Goal: Transaction & Acquisition: Purchase product/service

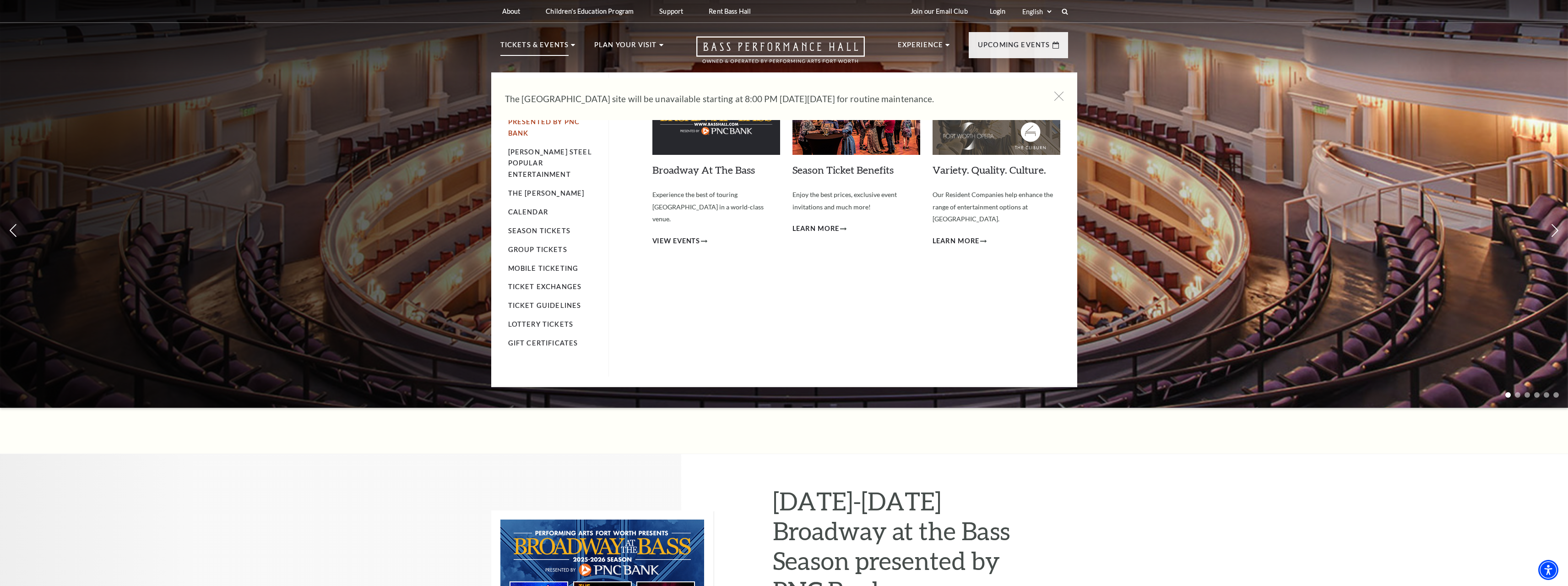
click at [533, 121] on link "Broadway At The Bass presented by PNC Bank" at bounding box center [553, 122] width 90 height 31
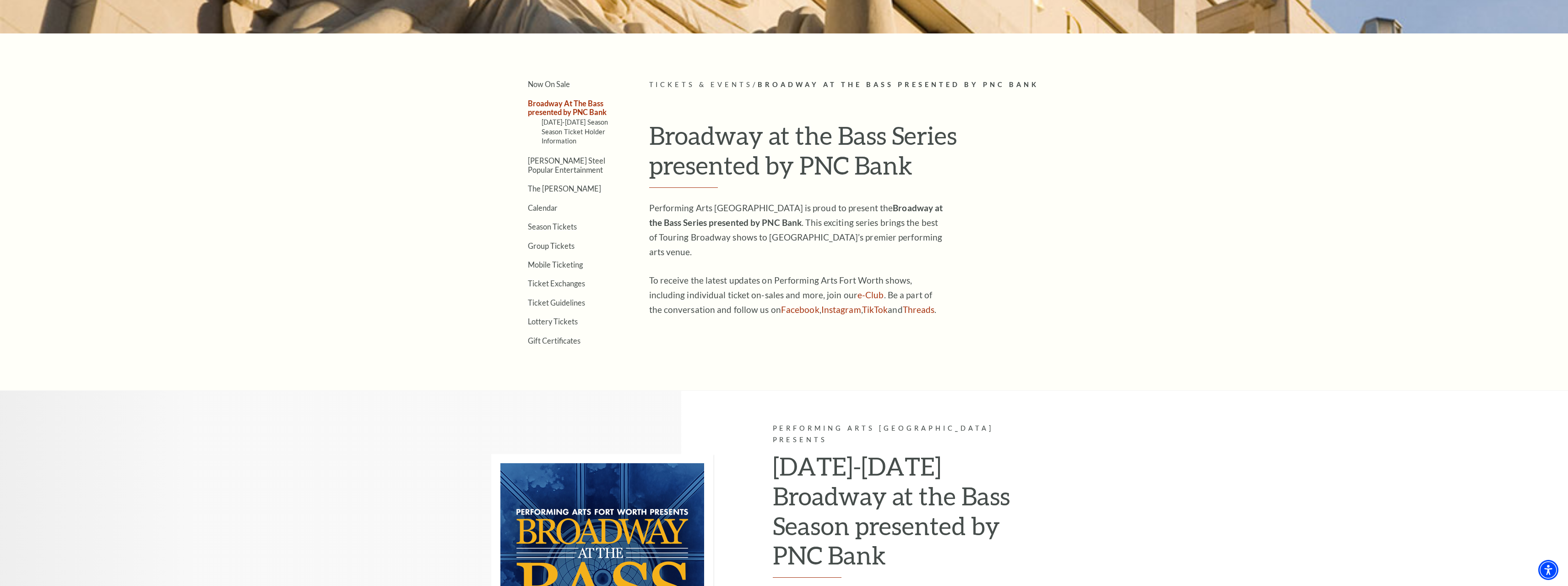
scroll to position [352, 0]
click at [558, 123] on link "2025-2026 Season" at bounding box center [575, 122] width 67 height 8
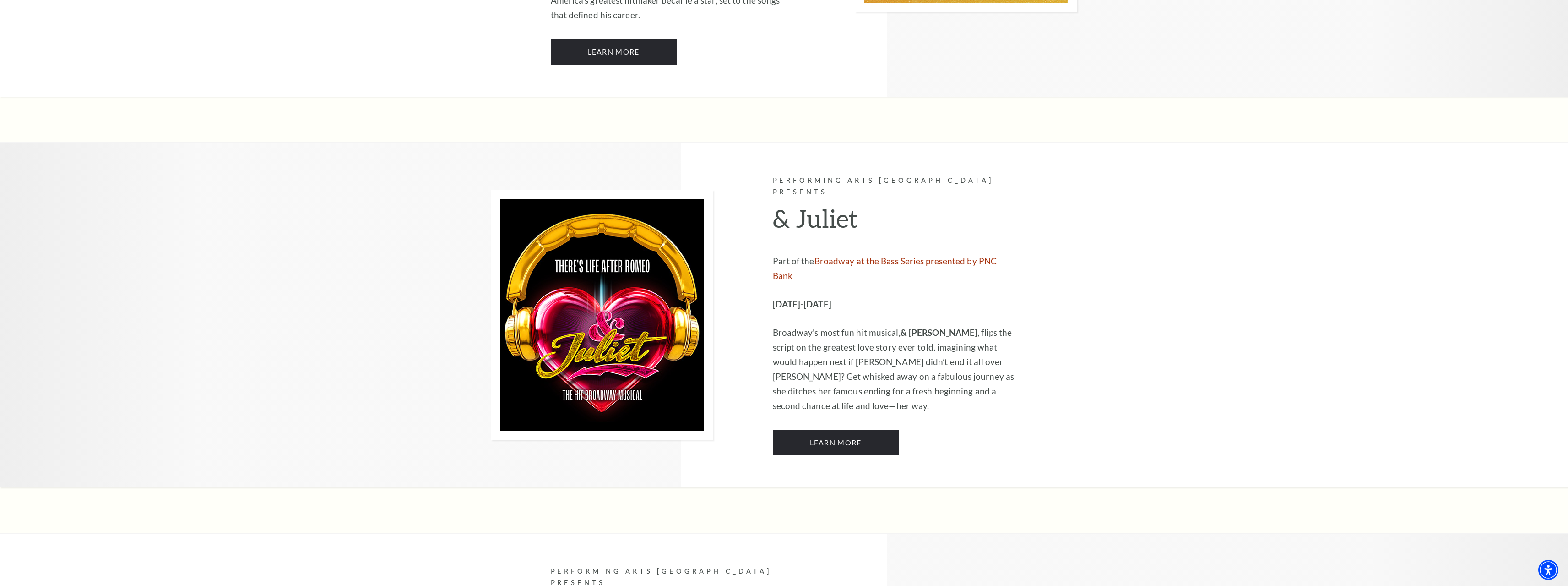
scroll to position [2702, 0]
click at [842, 430] on link "Learn More" at bounding box center [836, 443] width 126 height 26
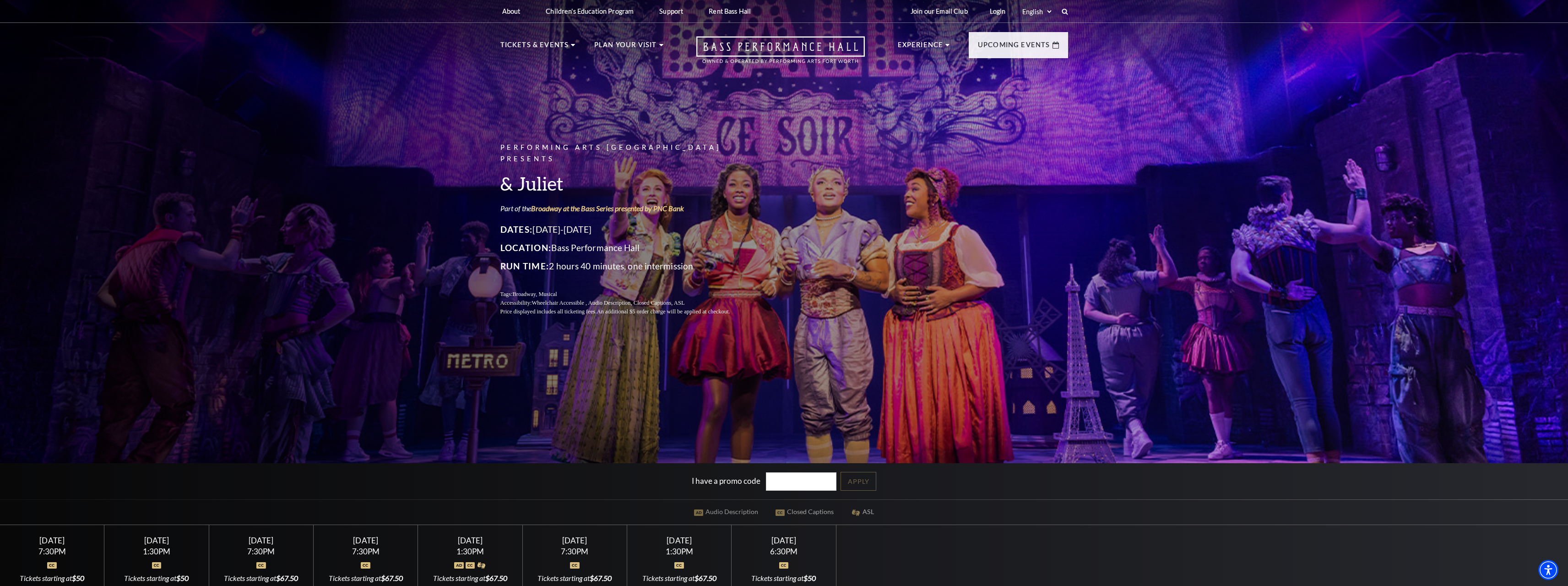
scroll to position [321, 0]
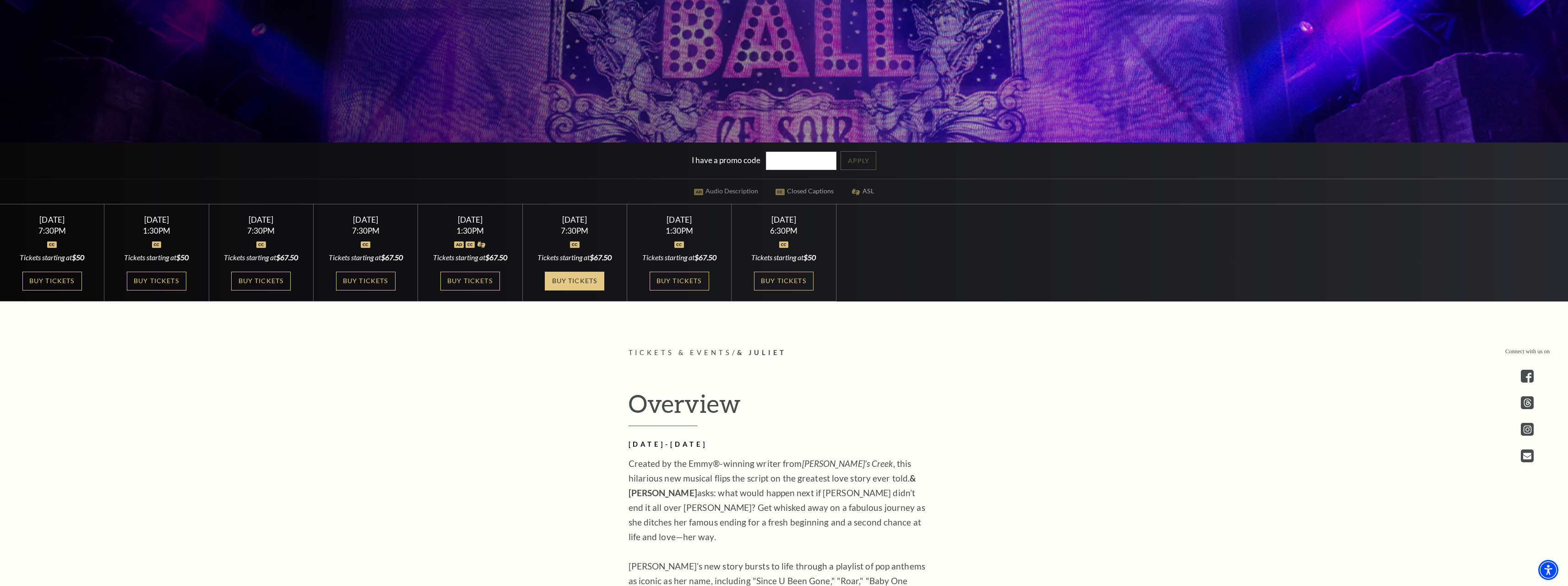
drag, startPoint x: 476, startPoint y: 280, endPoint x: 587, endPoint y: 277, distance: 111.0
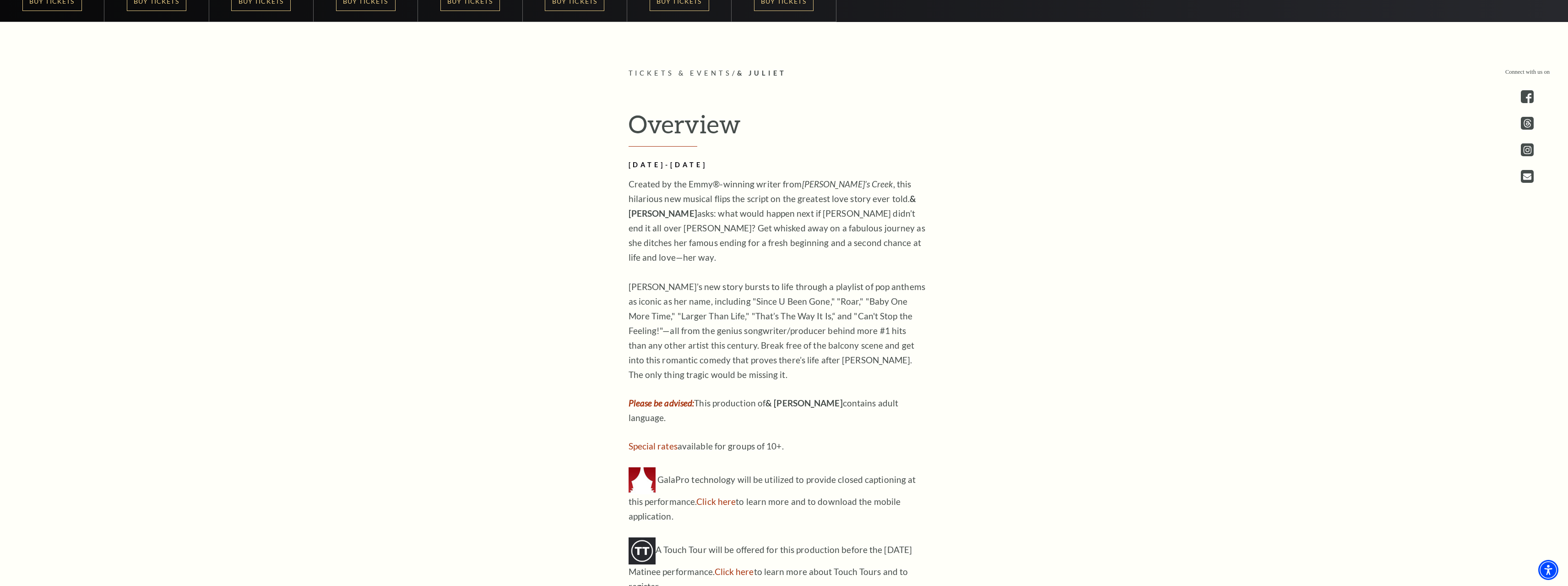
scroll to position [687, 0]
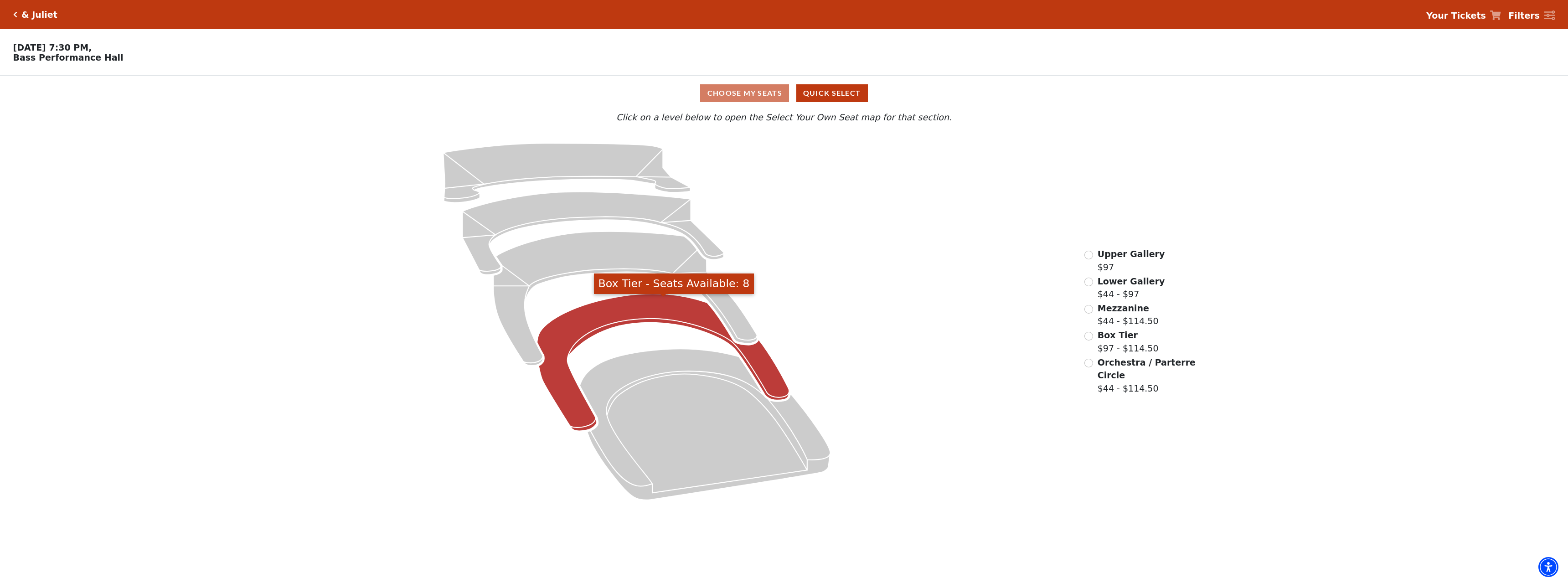
click at [566, 380] on icon "Box Tier - Seats Available: 8" at bounding box center [663, 362] width 252 height 137
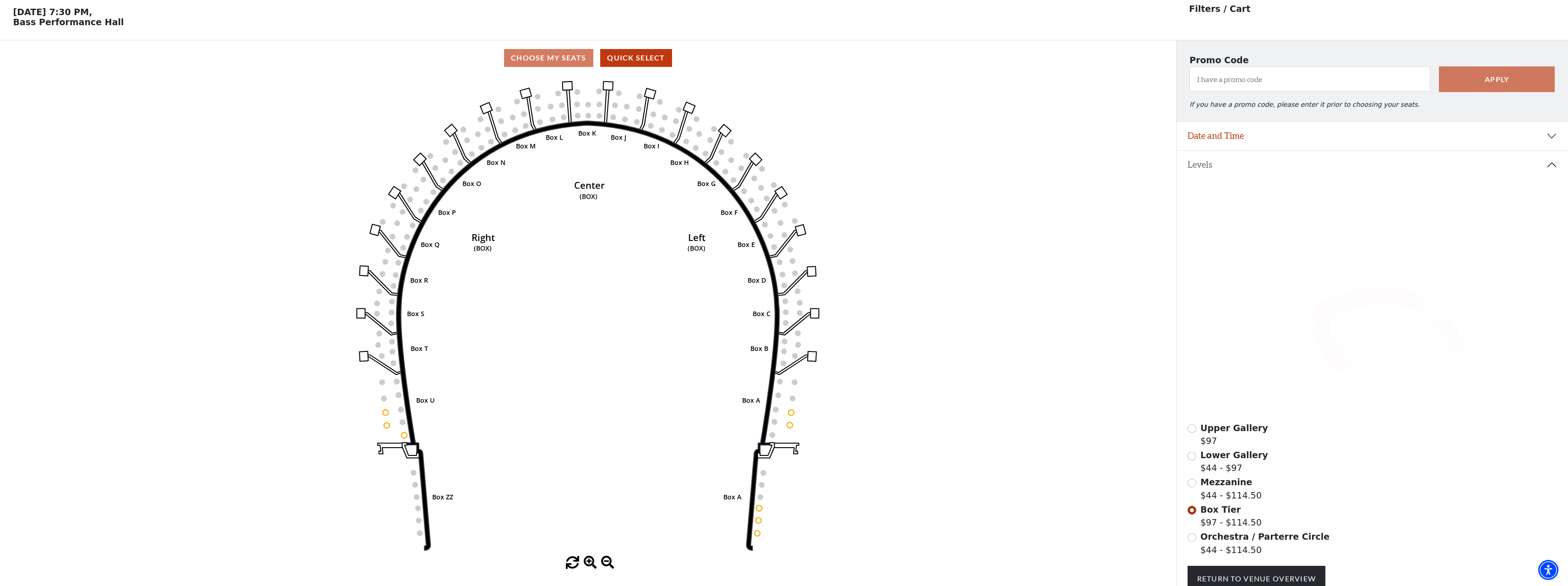
scroll to position [43, 0]
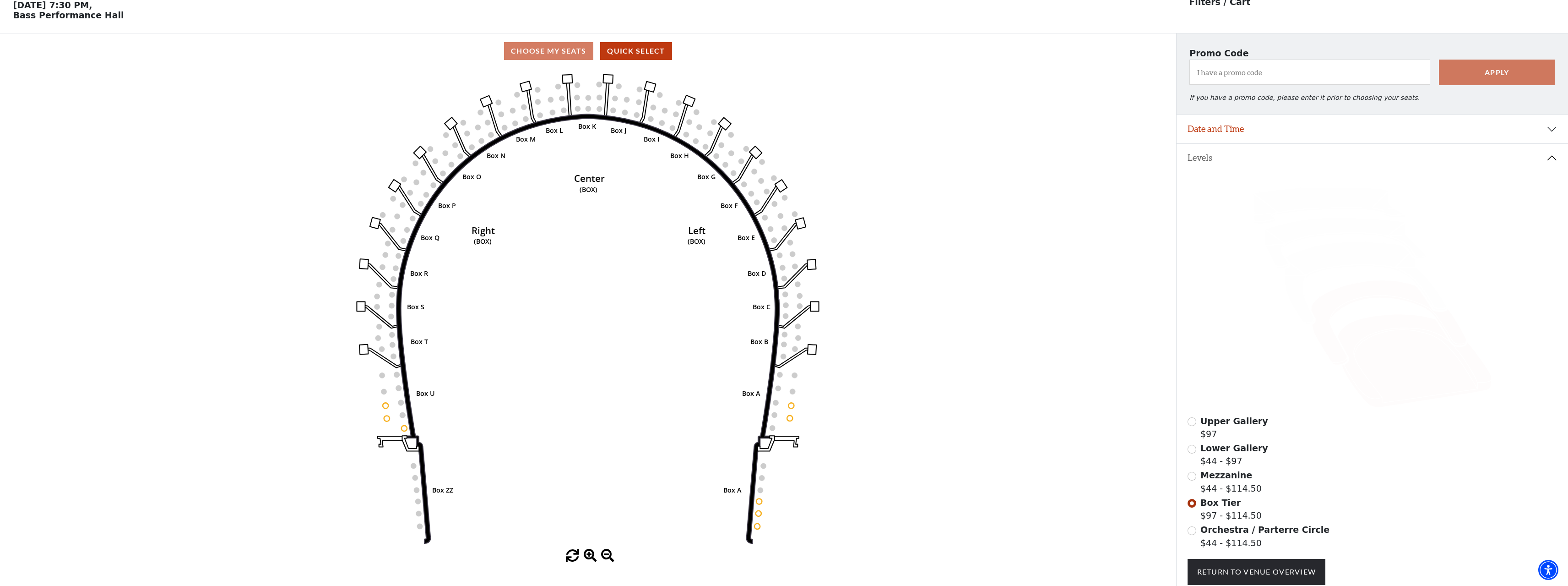
click at [1361, 364] on icon at bounding box center [1414, 361] width 154 height 94
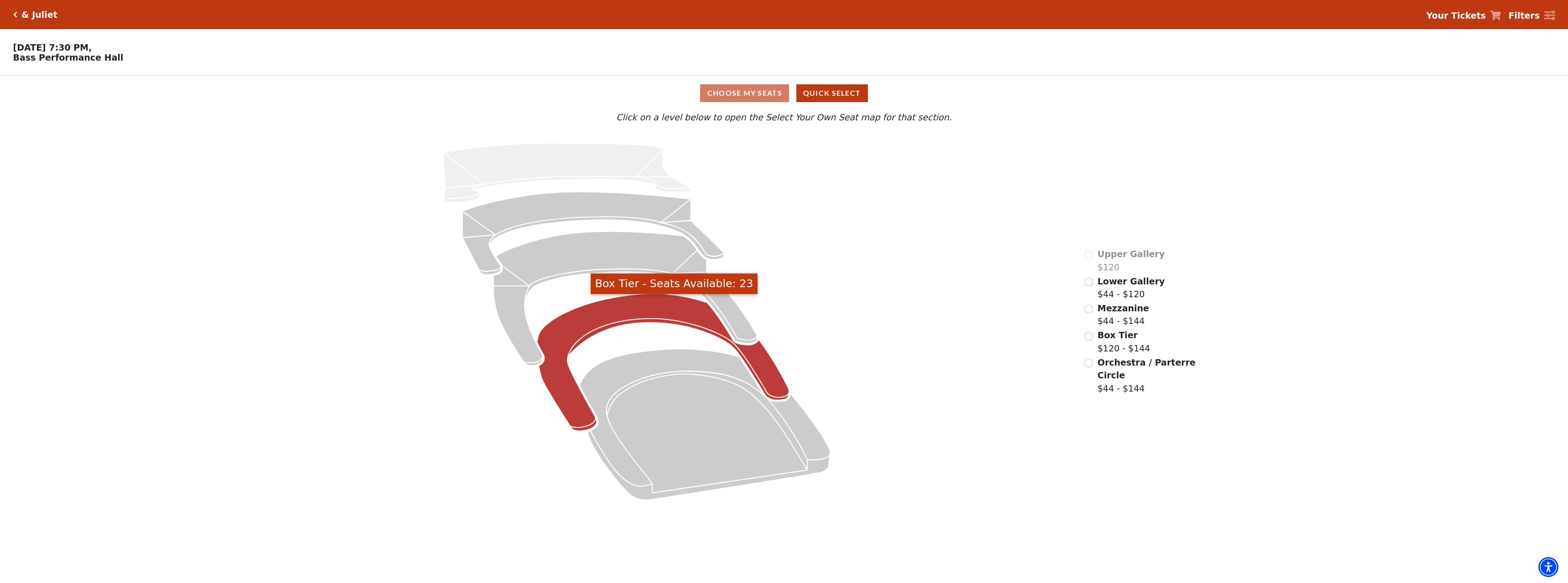
click at [569, 393] on icon "Box Tier - Seats Available: 23" at bounding box center [663, 362] width 252 height 137
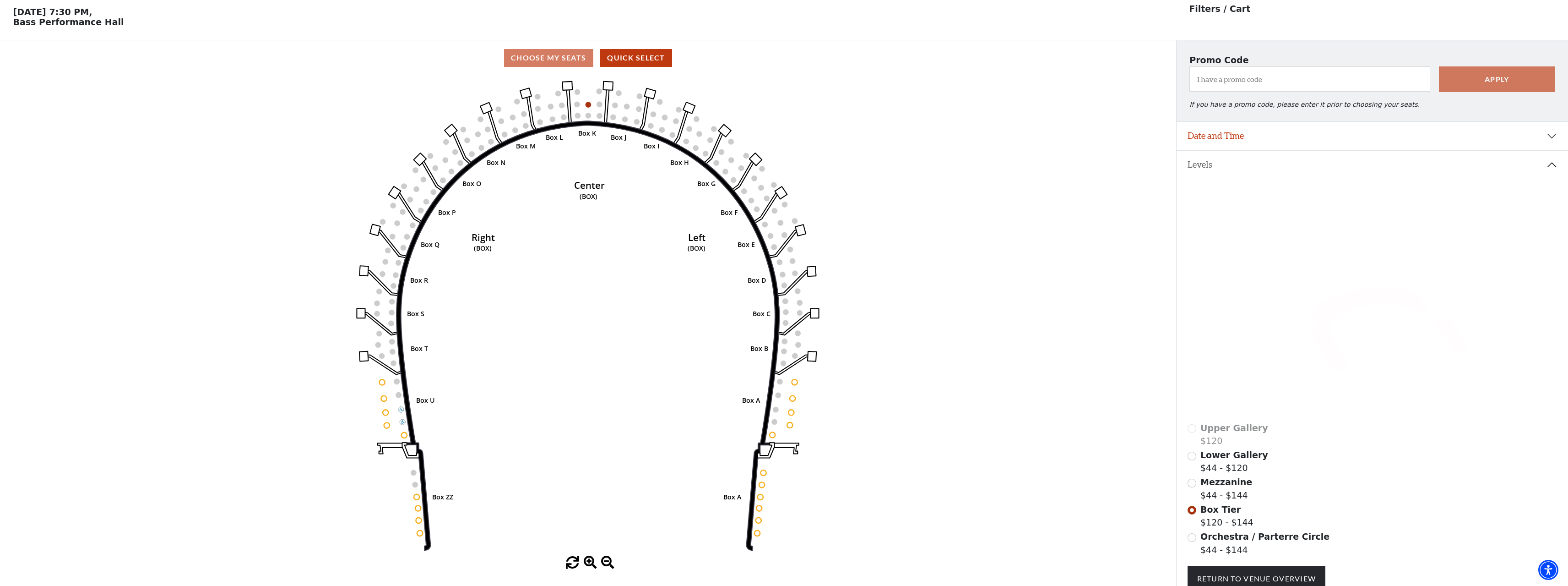
scroll to position [43, 0]
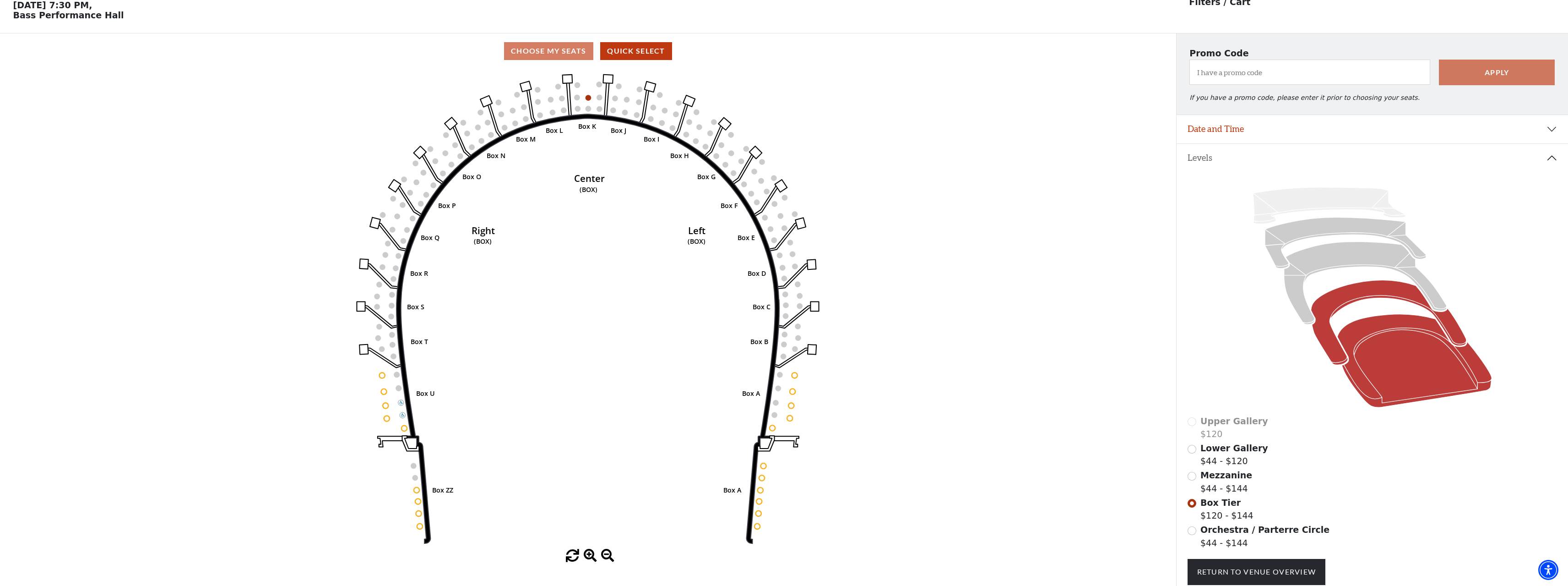
click at [1369, 388] on icon at bounding box center [1414, 361] width 154 height 94
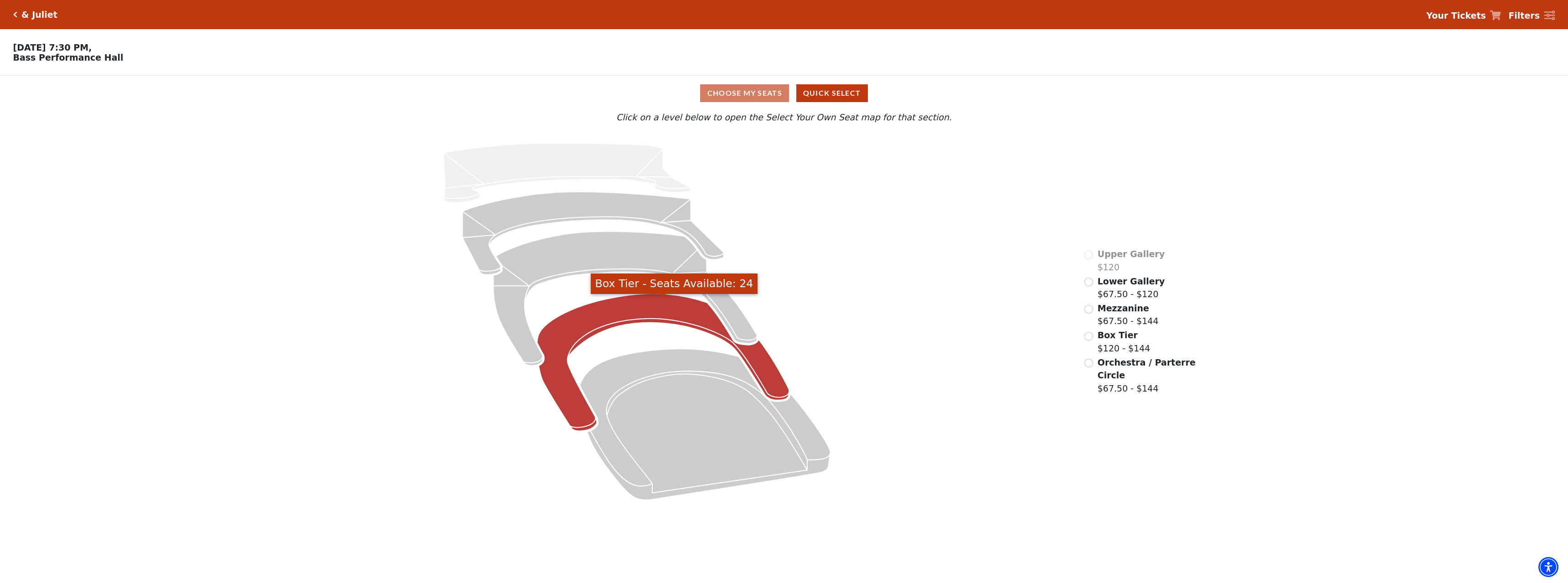
click at [760, 366] on icon "Box Tier - Seats Available: 24" at bounding box center [663, 362] width 252 height 137
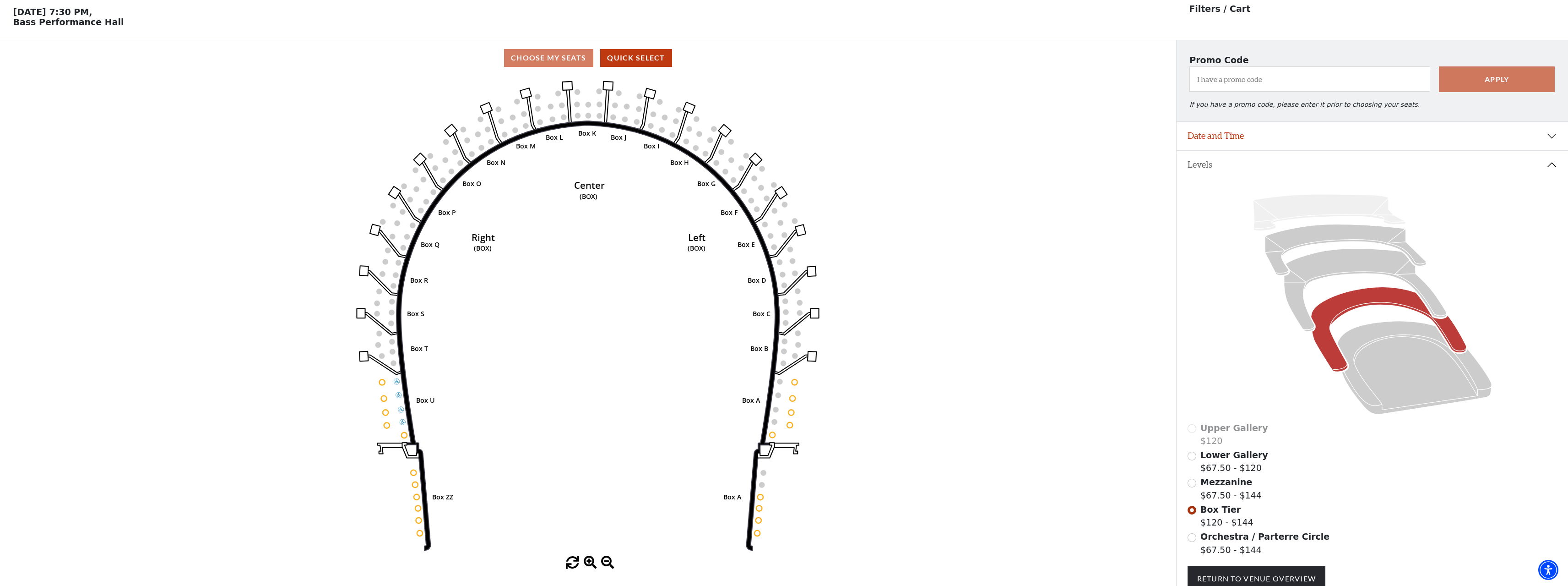
scroll to position [43, 0]
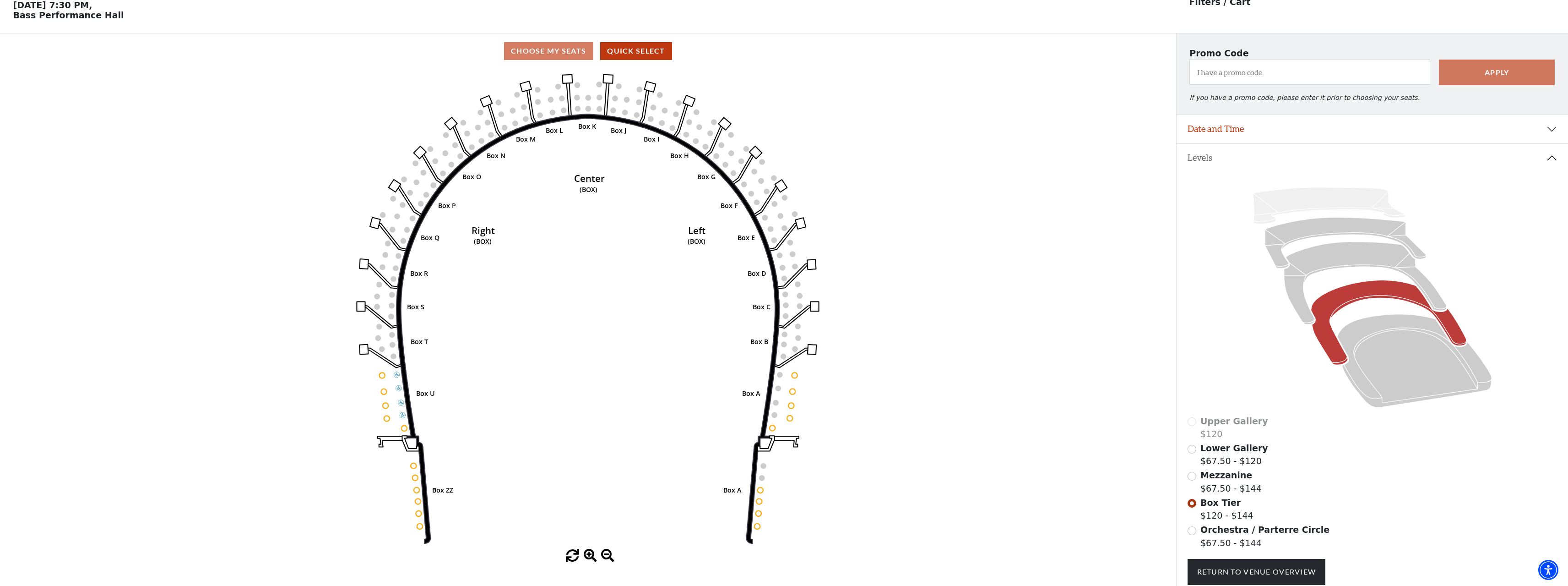
click at [1357, 402] on icon at bounding box center [1372, 297] width 370 height 234
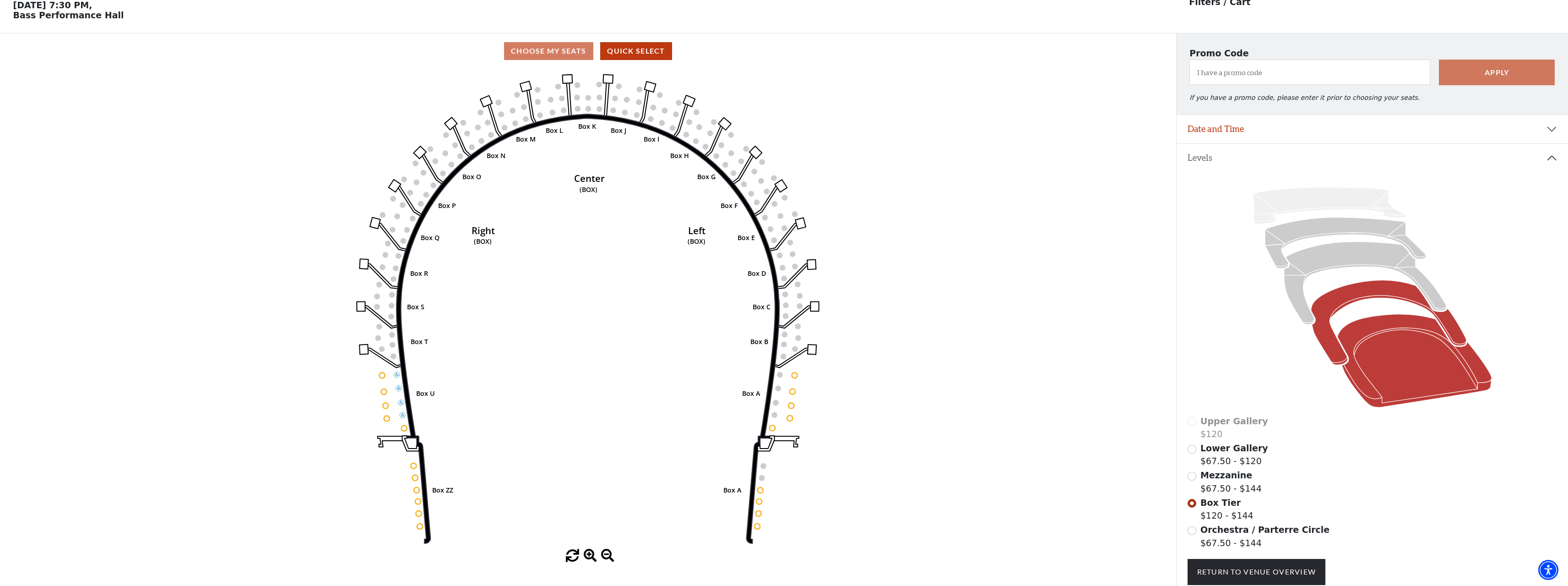
click at [1366, 396] on icon at bounding box center [1414, 361] width 154 height 94
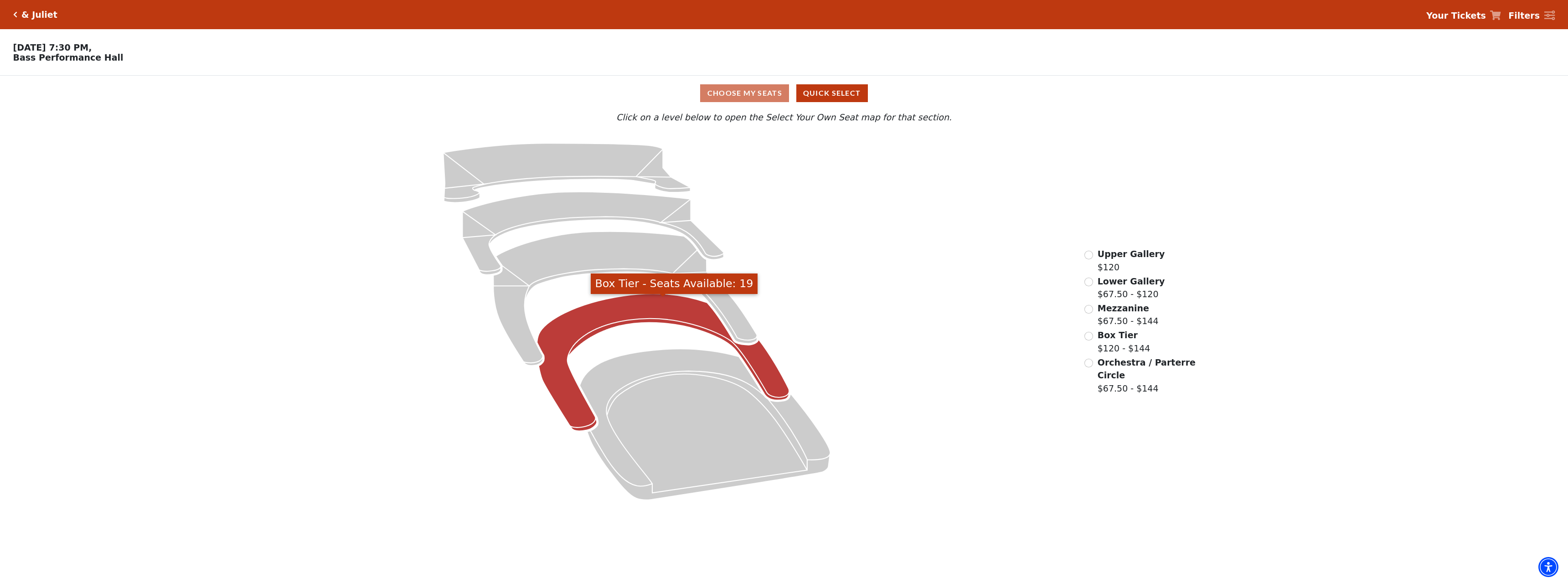
click at [768, 371] on icon "Box Tier - Seats Available: 19" at bounding box center [663, 362] width 252 height 137
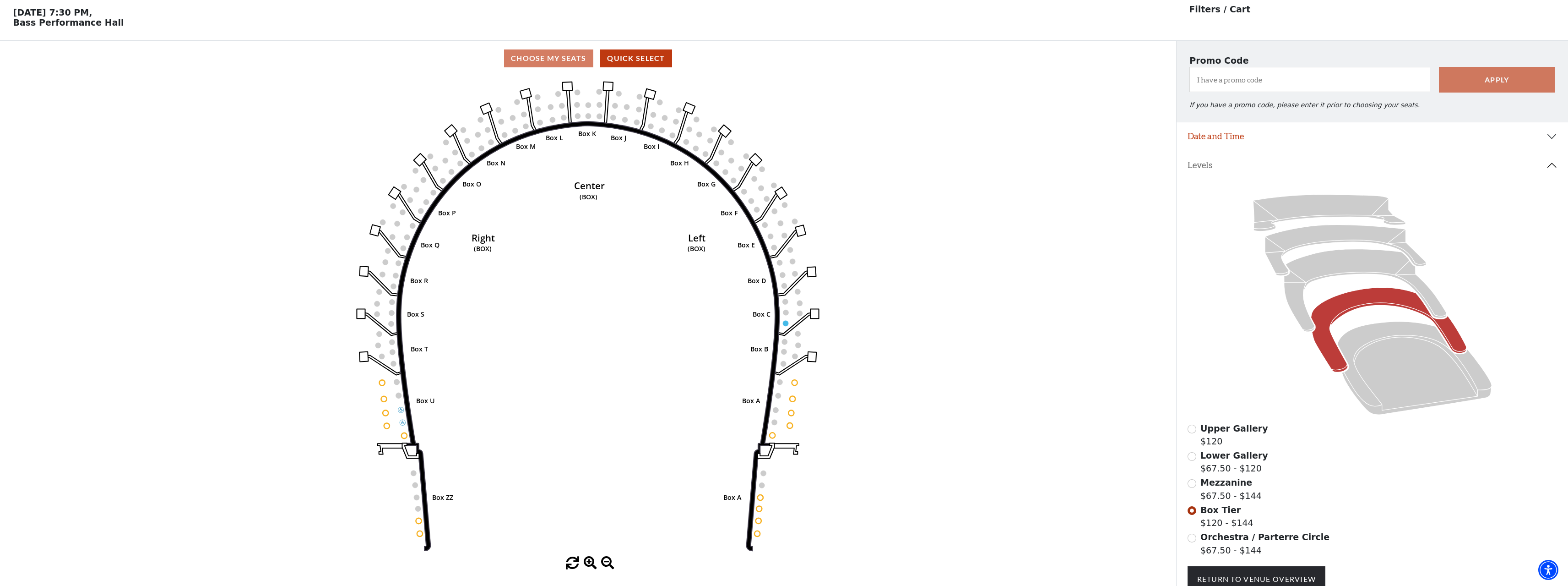
scroll to position [43, 0]
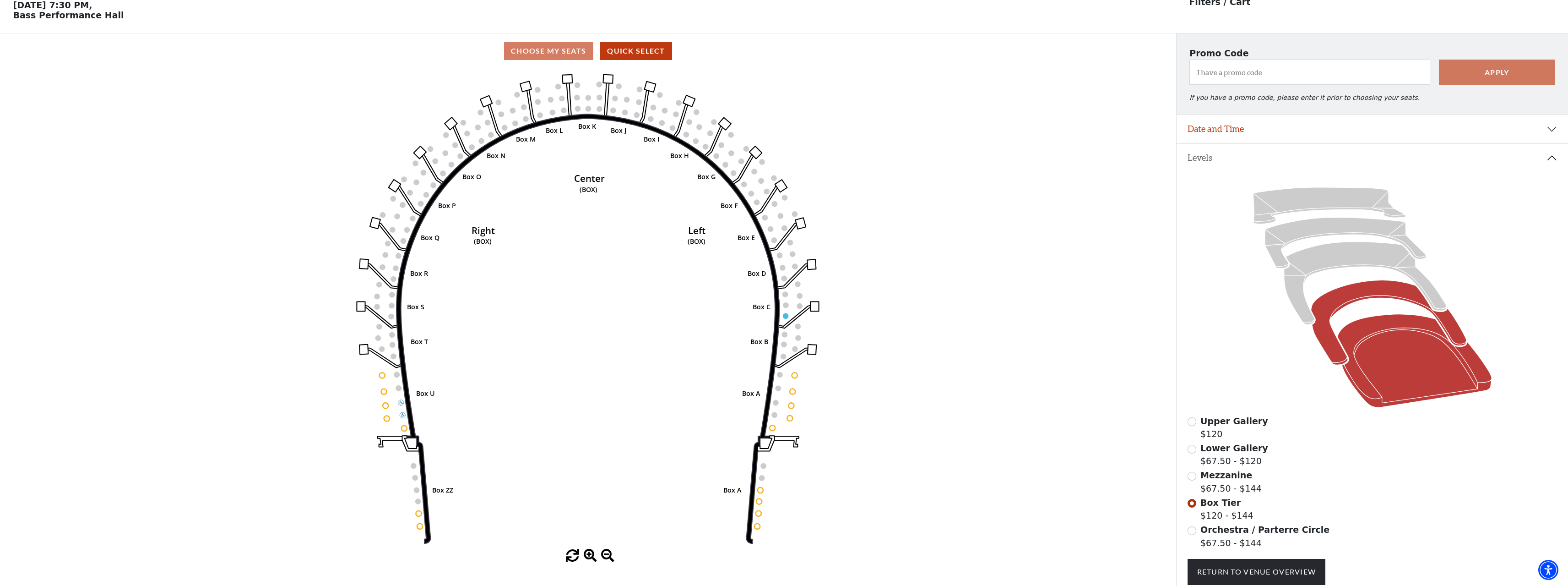
click at [1377, 376] on icon at bounding box center [1414, 361] width 154 height 94
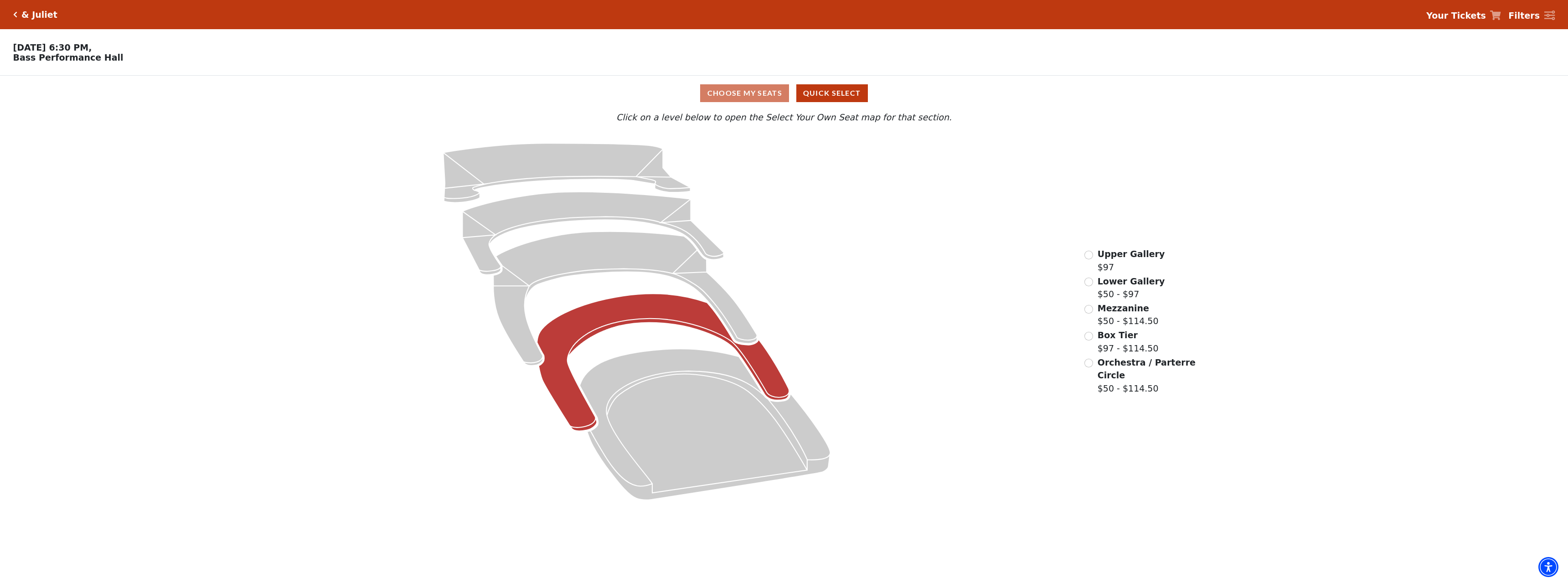
click at [774, 379] on icon at bounding box center [663, 362] width 252 height 137
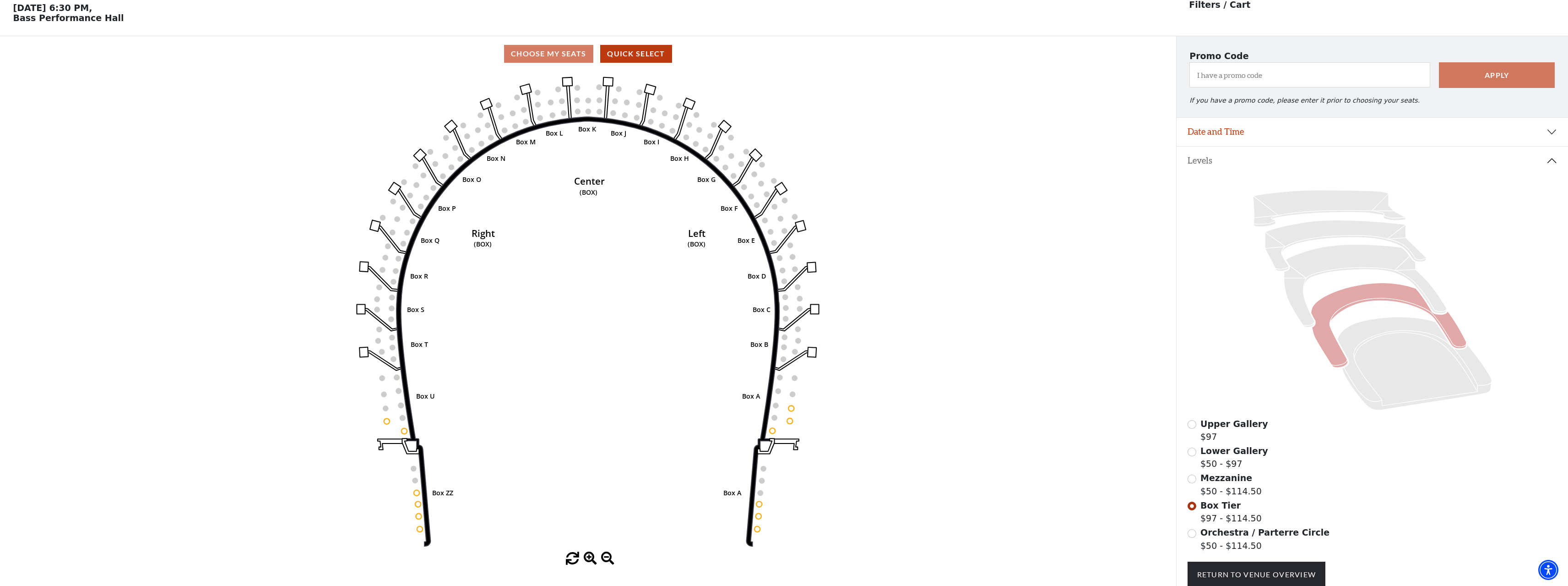
scroll to position [43, 0]
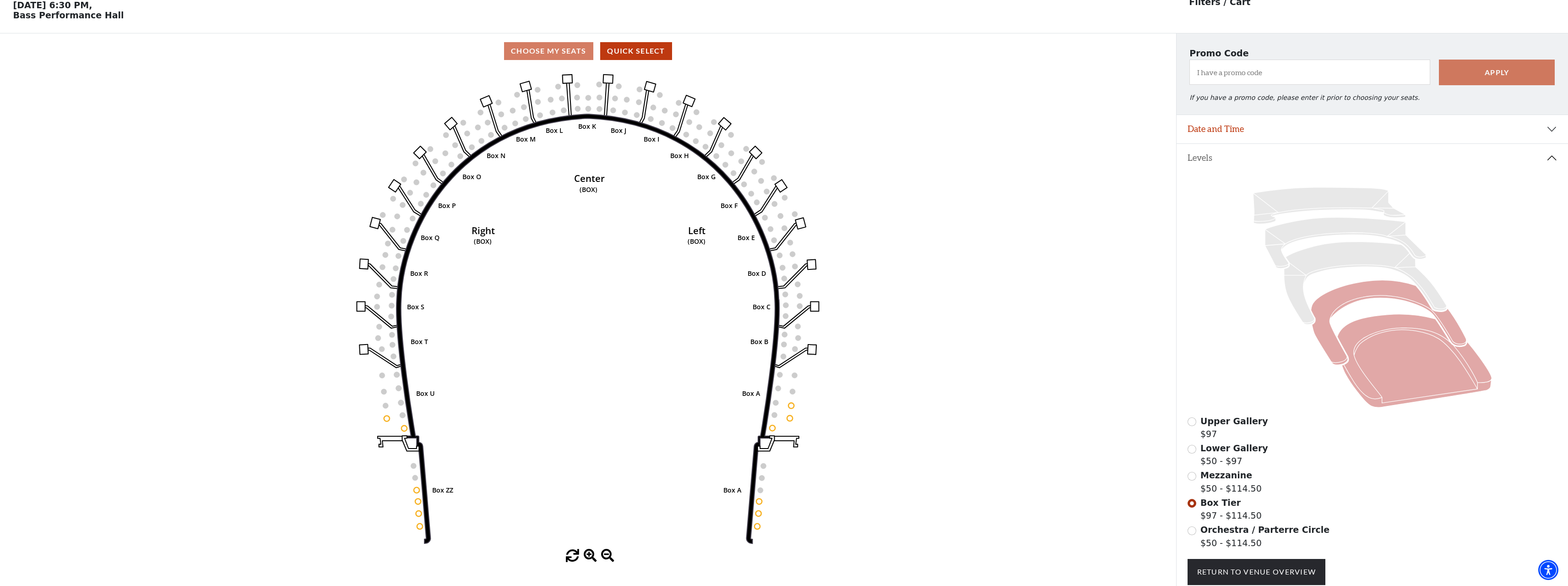
click at [1371, 388] on icon at bounding box center [1414, 361] width 154 height 94
